Goal: Information Seeking & Learning: Learn about a topic

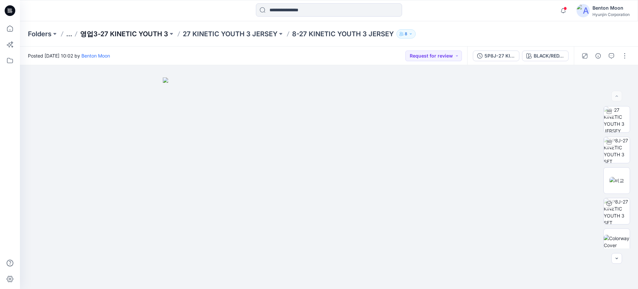
click at [141, 32] on p "영업3-27 KINETIC YOUTH 3" at bounding box center [124, 33] width 88 height 9
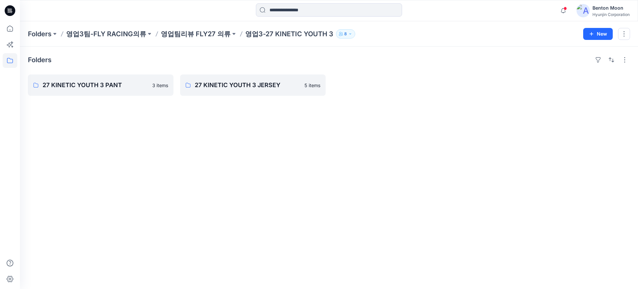
click at [415, 92] on div at bounding box center [405, 84] width 146 height 21
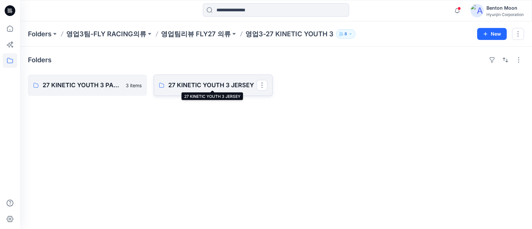
click at [204, 83] on p "27 KINETIC YOUTH 3 JERSEY" at bounding box center [212, 84] width 88 height 9
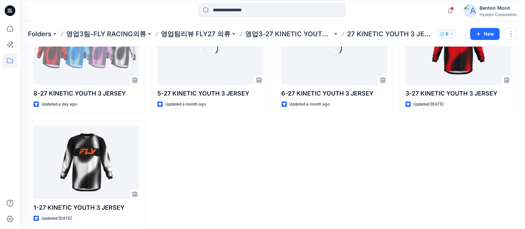
scroll to position [74, 0]
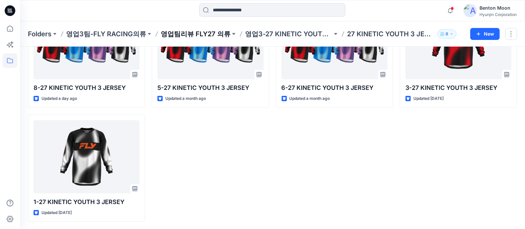
click at [198, 34] on p "영업팀리뷰 FLY27 의류" at bounding box center [196, 33] width 70 height 9
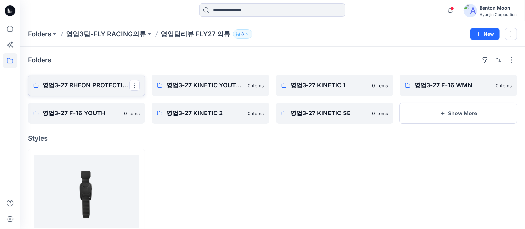
click at [107, 88] on p "영업3-27 RHEON PROTECTION BASE LAYER" at bounding box center [86, 84] width 87 height 9
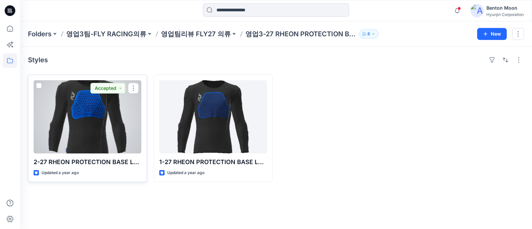
click at [98, 131] on div at bounding box center [88, 116] width 108 height 73
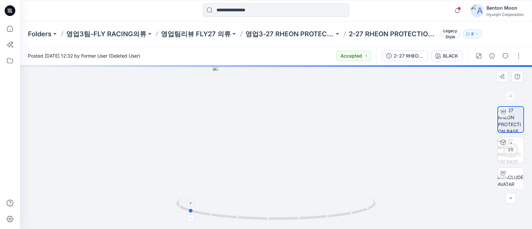
drag, startPoint x: 290, startPoint y: 219, endPoint x: 211, endPoint y: 206, distance: 79.4
click at [211, 207] on div at bounding box center [276, 147] width 512 height 164
drag, startPoint x: 258, startPoint y: 201, endPoint x: 335, endPoint y: 191, distance: 78.1
click at [335, 191] on div at bounding box center [276, 147] width 512 height 164
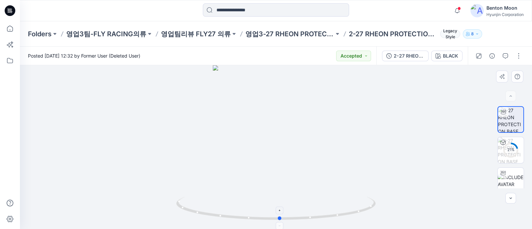
drag, startPoint x: 288, startPoint y: 209, endPoint x: 302, endPoint y: 200, distance: 16.9
click at [302, 200] on icon at bounding box center [276, 208] width 201 height 25
drag, startPoint x: 219, startPoint y: 190, endPoint x: 220, endPoint y: 182, distance: 8.5
click at [220, 182] on div at bounding box center [276, 147] width 512 height 164
drag, startPoint x: 223, startPoint y: 183, endPoint x: 206, endPoint y: 177, distance: 18.1
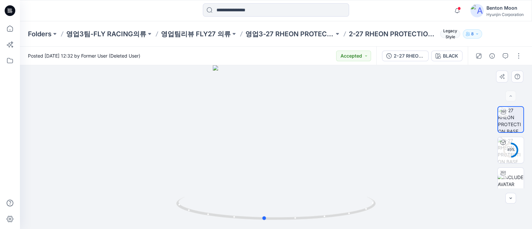
click at [206, 177] on div at bounding box center [276, 147] width 512 height 164
drag, startPoint x: 292, startPoint y: 190, endPoint x: 316, endPoint y: 189, distance: 24.6
click at [316, 189] on div at bounding box center [276, 147] width 512 height 164
click at [203, 37] on p "영업팀리뷰 FLY27 의류" at bounding box center [196, 33] width 70 height 9
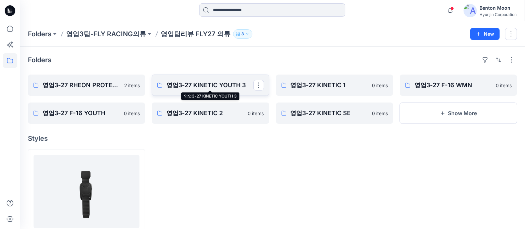
click at [214, 85] on p "영업3-27 KINETIC YOUTH 3" at bounding box center [210, 84] width 87 height 9
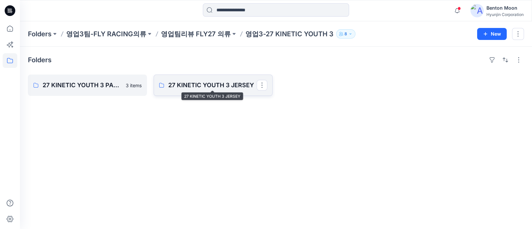
click at [185, 82] on p "27 KINETIC YOUTH 3 JERSEY" at bounding box center [212, 84] width 88 height 9
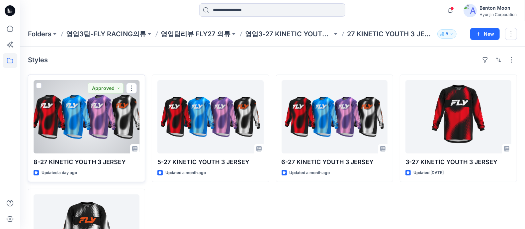
click at [100, 125] on div at bounding box center [87, 116] width 106 height 73
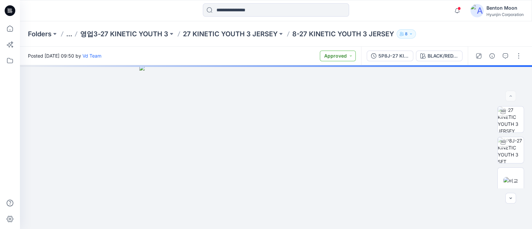
click at [331, 51] on button "Approved" at bounding box center [338, 56] width 36 height 11
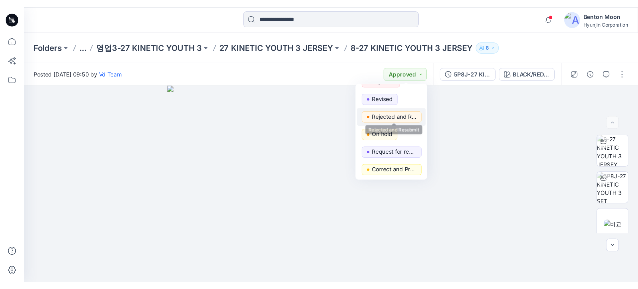
scroll to position [83, 0]
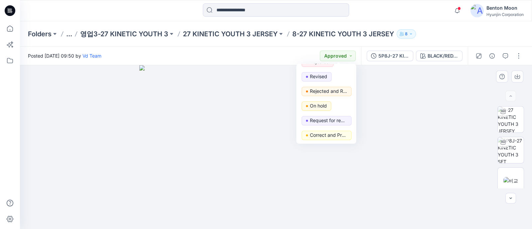
click at [435, 77] on div at bounding box center [276, 147] width 512 height 164
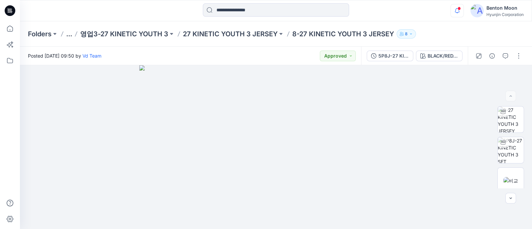
click at [461, 11] on icon "button" at bounding box center [457, 10] width 13 height 13
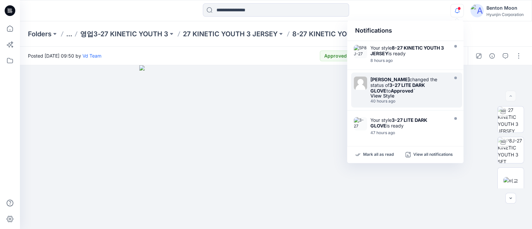
click at [386, 94] on div "View Style" at bounding box center [408, 95] width 76 height 5
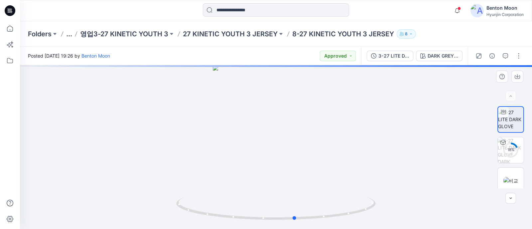
drag, startPoint x: 274, startPoint y: 186, endPoint x: 297, endPoint y: 159, distance: 35.7
click at [297, 159] on div at bounding box center [276, 147] width 512 height 164
